Goal: Transaction & Acquisition: Download file/media

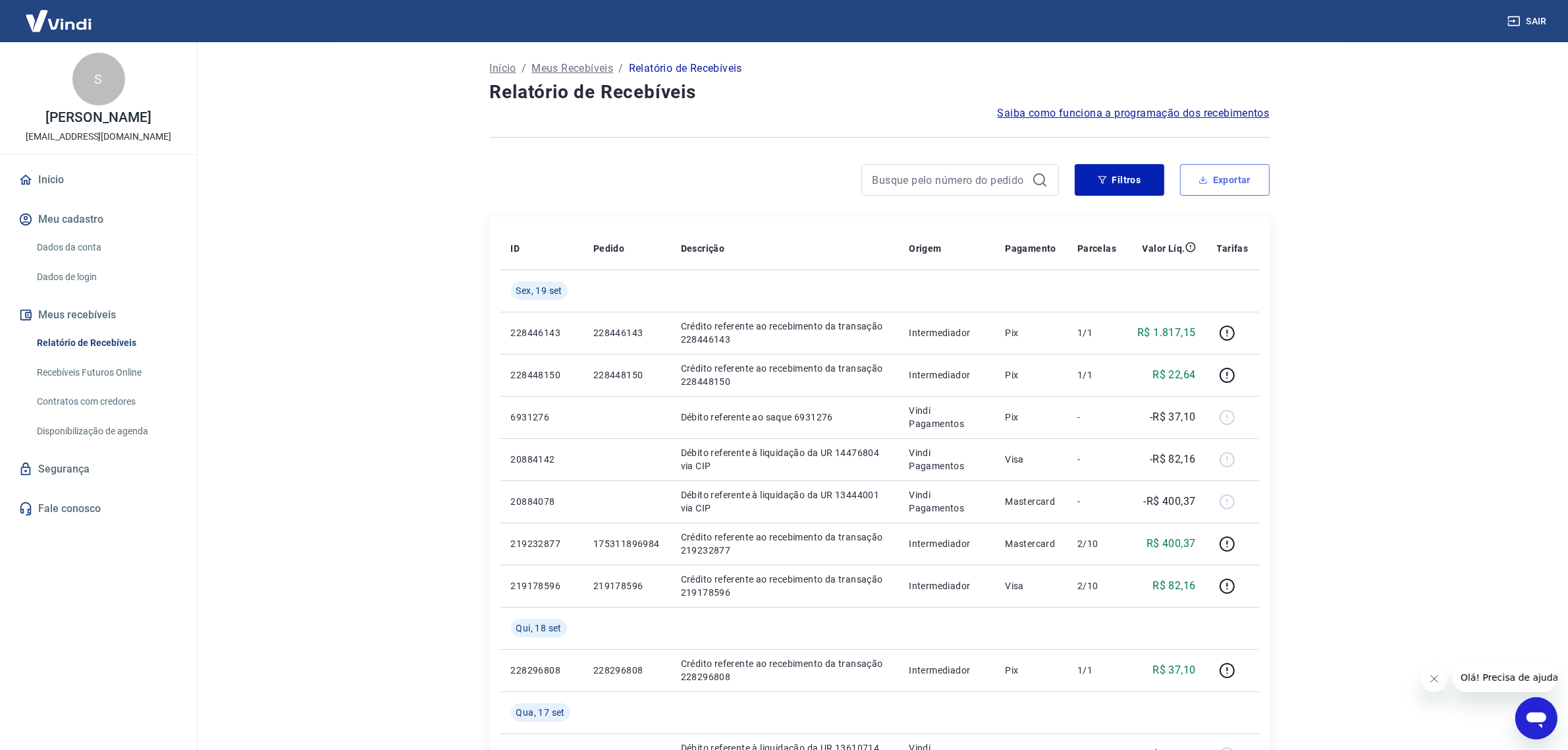
click at [1199, 186] on button "Exportar" at bounding box center [1224, 180] width 89 height 32
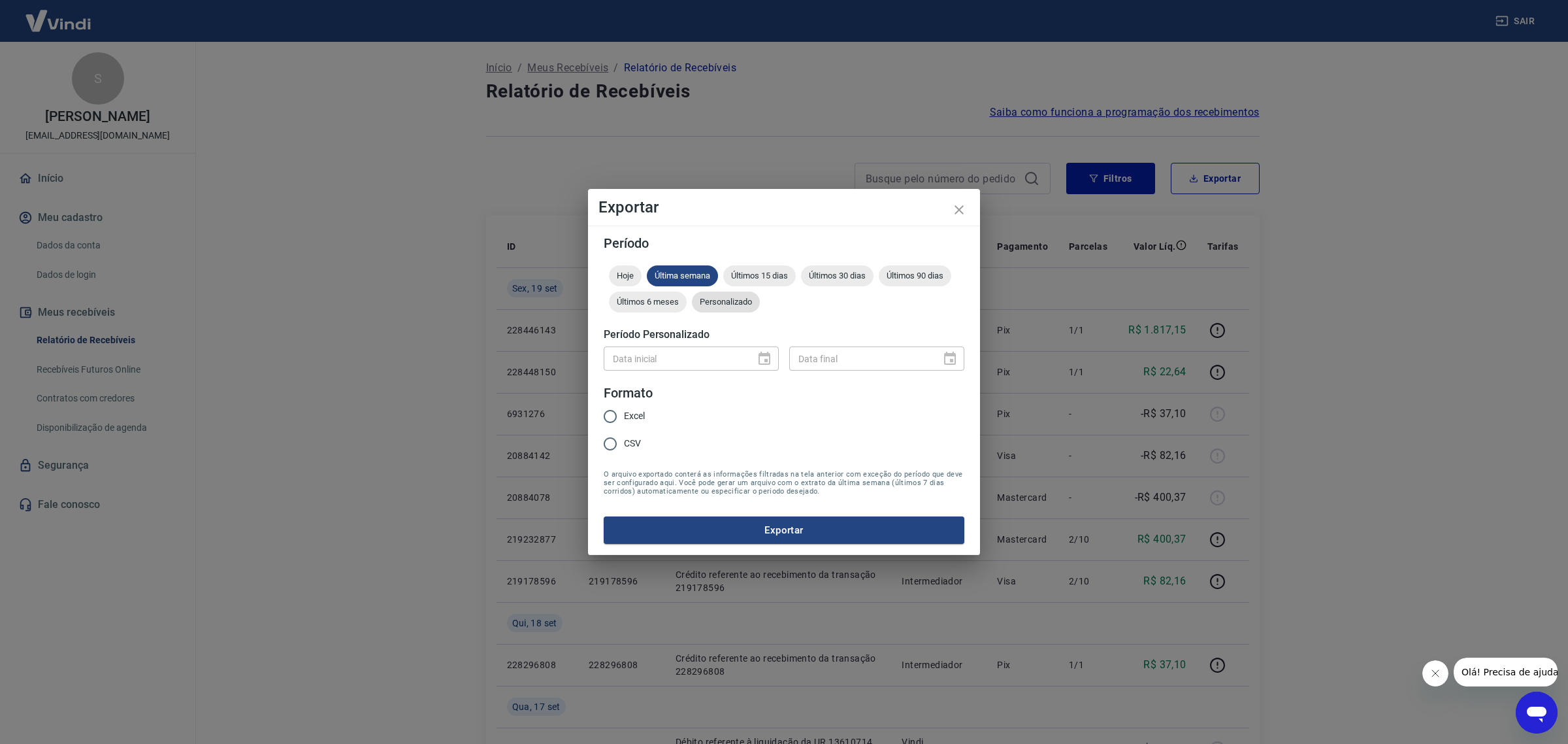
click at [739, 299] on span "Personalizado" at bounding box center [726, 302] width 68 height 10
click at [769, 356] on icon "Choose date" at bounding box center [764, 358] width 16 height 16
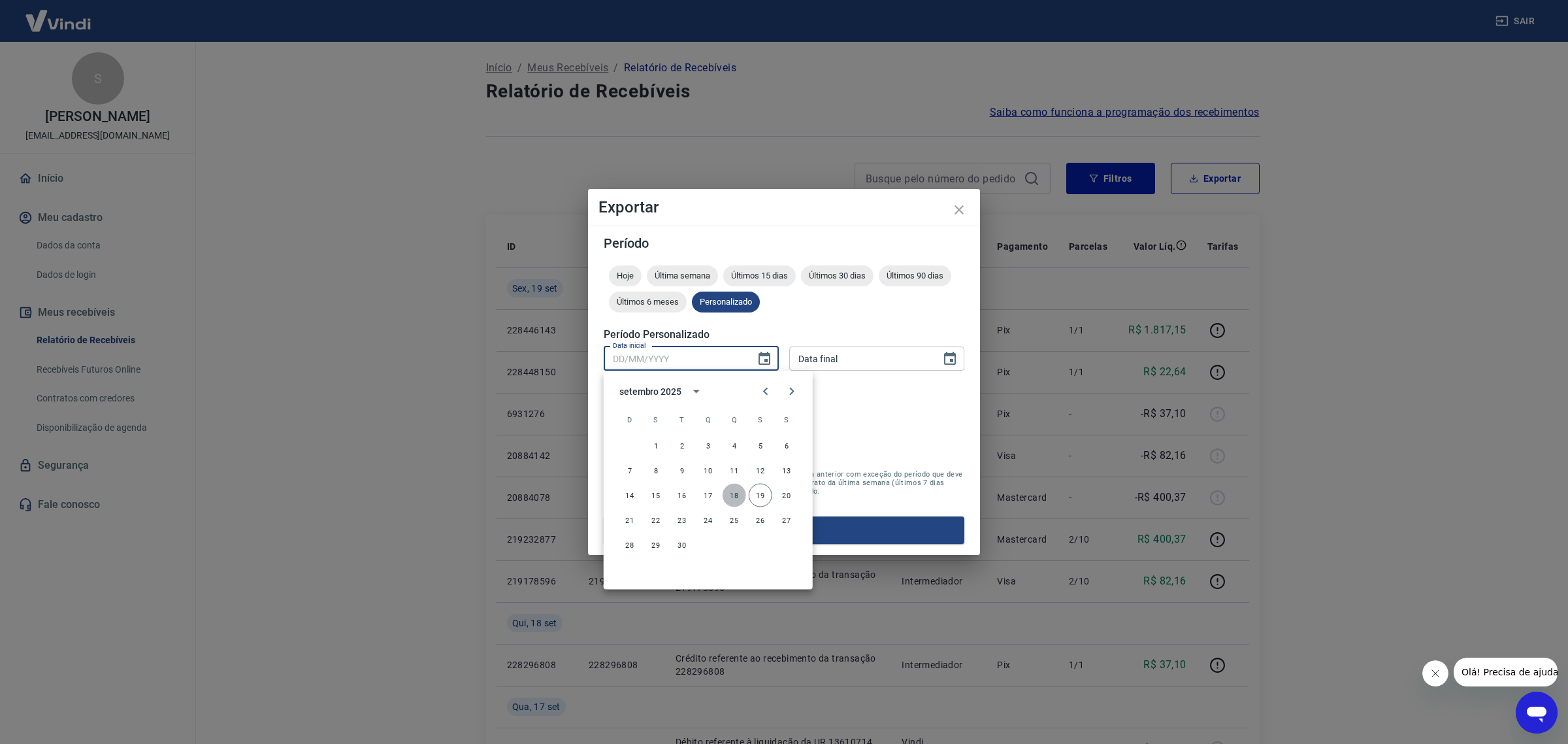
click at [731, 492] on button "18" at bounding box center [734, 495] width 23 height 23
type input "[DATE]"
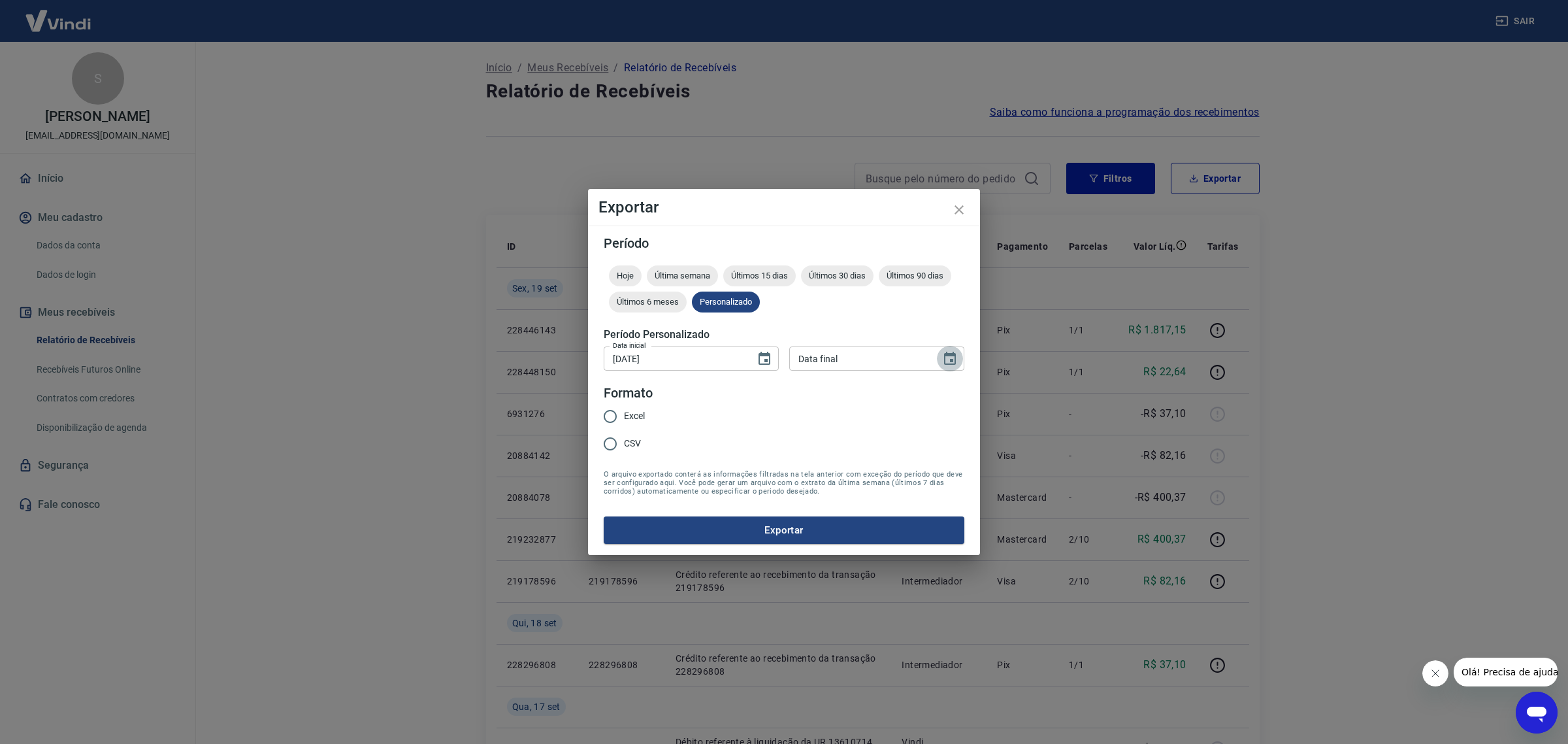
click at [953, 358] on icon "Choose date" at bounding box center [950, 358] width 16 height 16
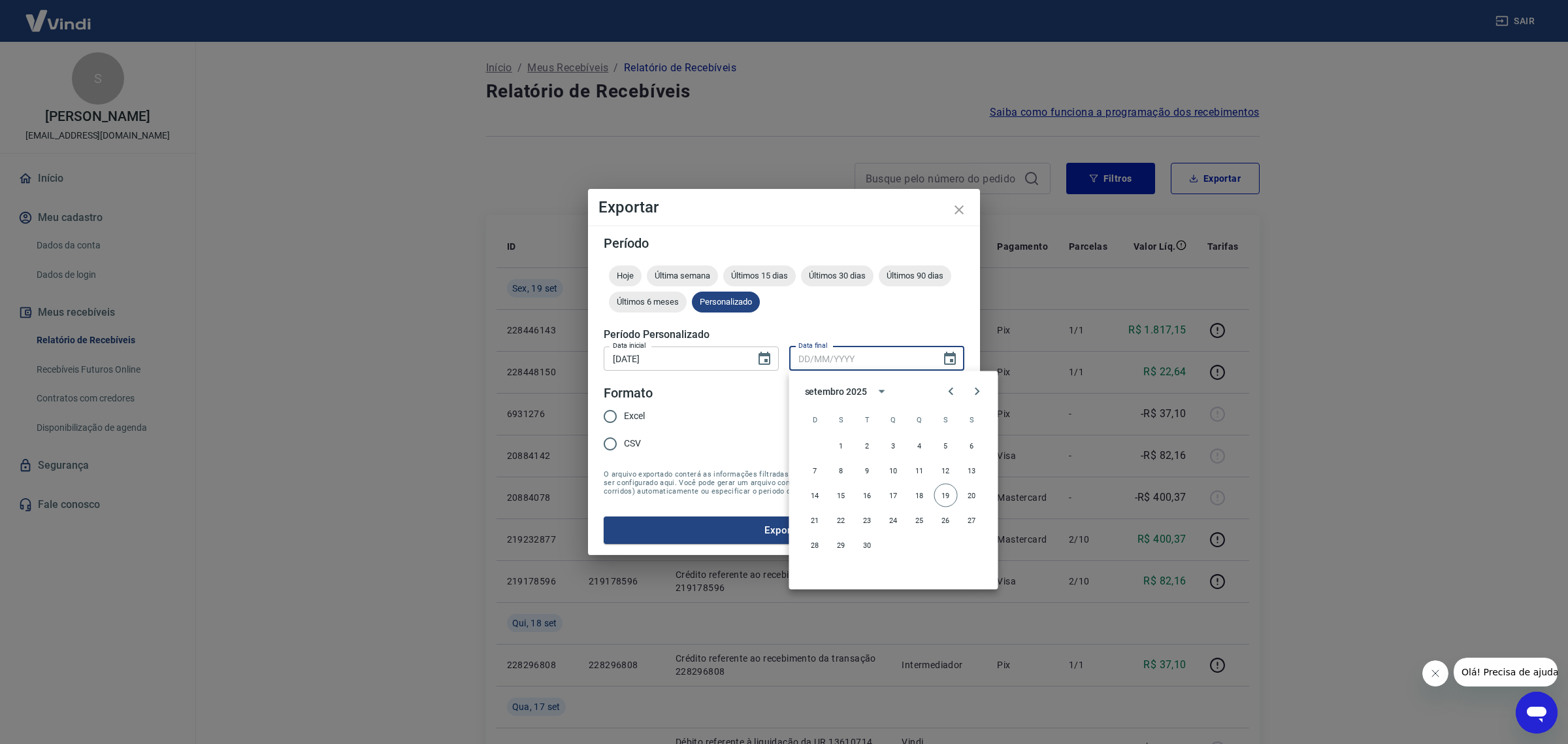
drag, startPoint x: 948, startPoint y: 494, endPoint x: 768, endPoint y: 466, distance: 182.2
click at [943, 494] on button "19" at bounding box center [946, 495] width 23 height 23
type input "[DATE]"
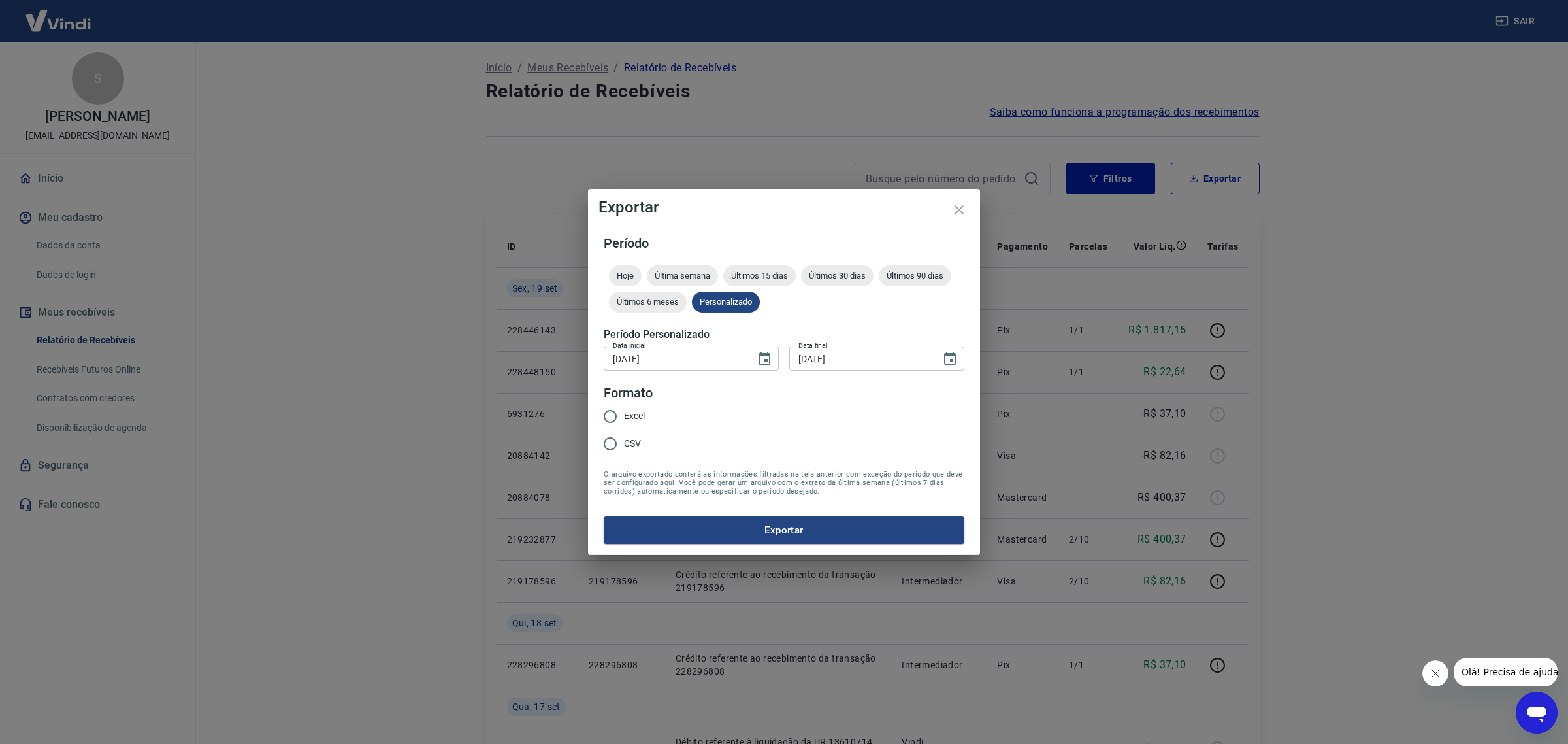
click at [631, 417] on span "Excel" at bounding box center [634, 416] width 21 height 14
click at [624, 417] on input "Excel" at bounding box center [610, 417] width 27 height 28
radio input "true"
click at [788, 530] on button "Exportar" at bounding box center [784, 530] width 361 height 28
